Goal: Navigation & Orientation: Find specific page/section

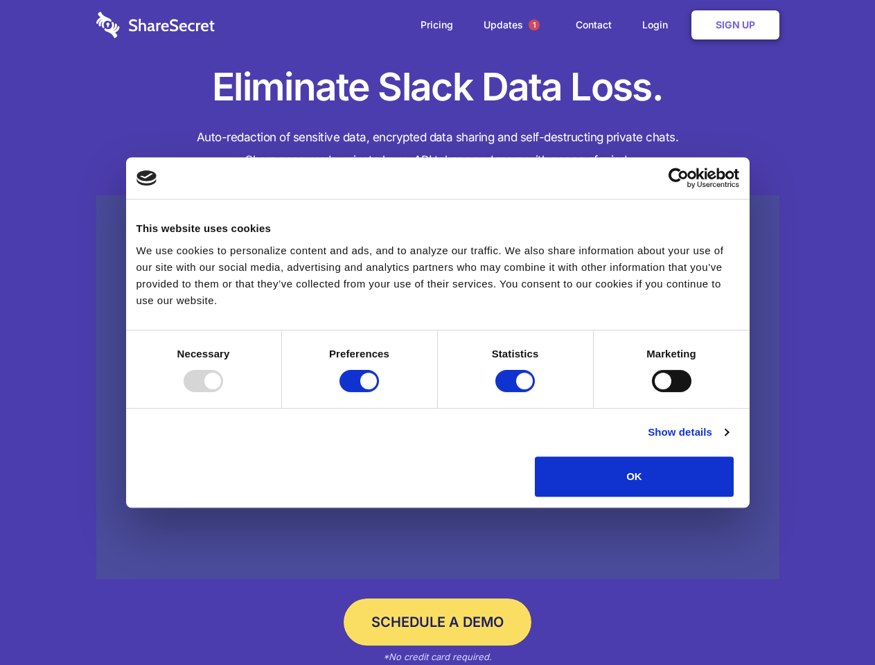
click at [223, 392] on div at bounding box center [204, 381] width 40 height 22
click at [379, 392] on input "Preferences" at bounding box center [360, 381] width 40 height 22
checkbox input "false"
click at [517, 392] on input "Statistics" at bounding box center [516, 381] width 40 height 22
checkbox input "false"
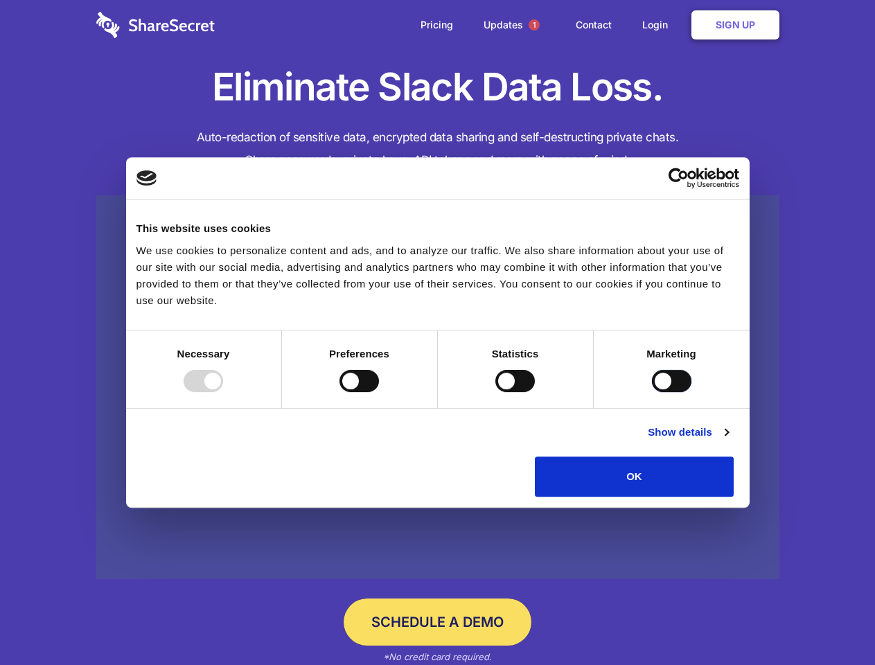
click at [652, 392] on input "Marketing" at bounding box center [672, 381] width 40 height 22
checkbox input "true"
click at [729, 441] on link "Show details" at bounding box center [688, 432] width 80 height 17
click at [0, 0] on li "Necessary 7 Necessary cookies help make a website usable by enabling basic func…" at bounding box center [0, 0] width 0 height 0
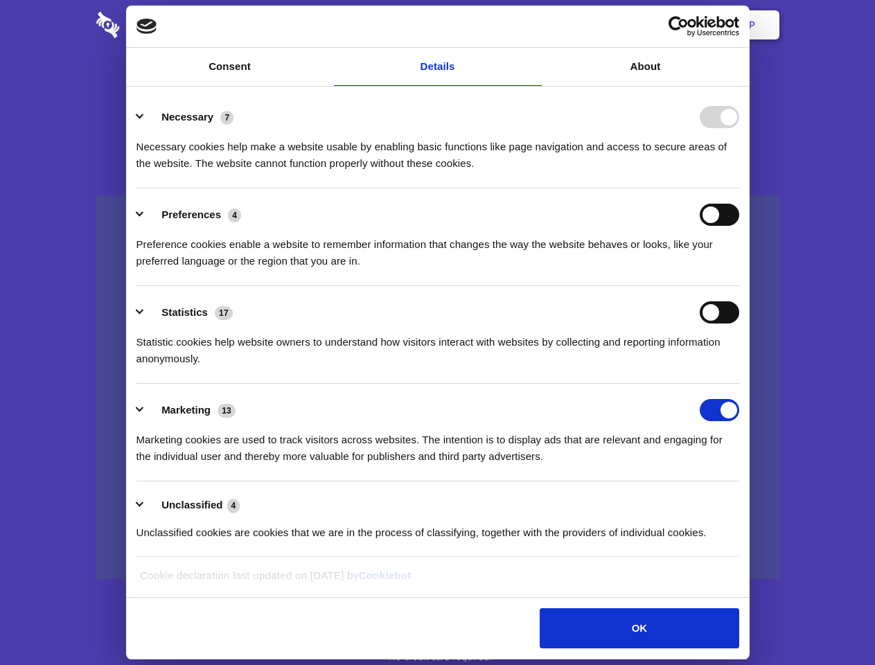
click at [534, 25] on span "1" at bounding box center [534, 24] width 11 height 11
